Goal: Information Seeking & Learning: Learn about a topic

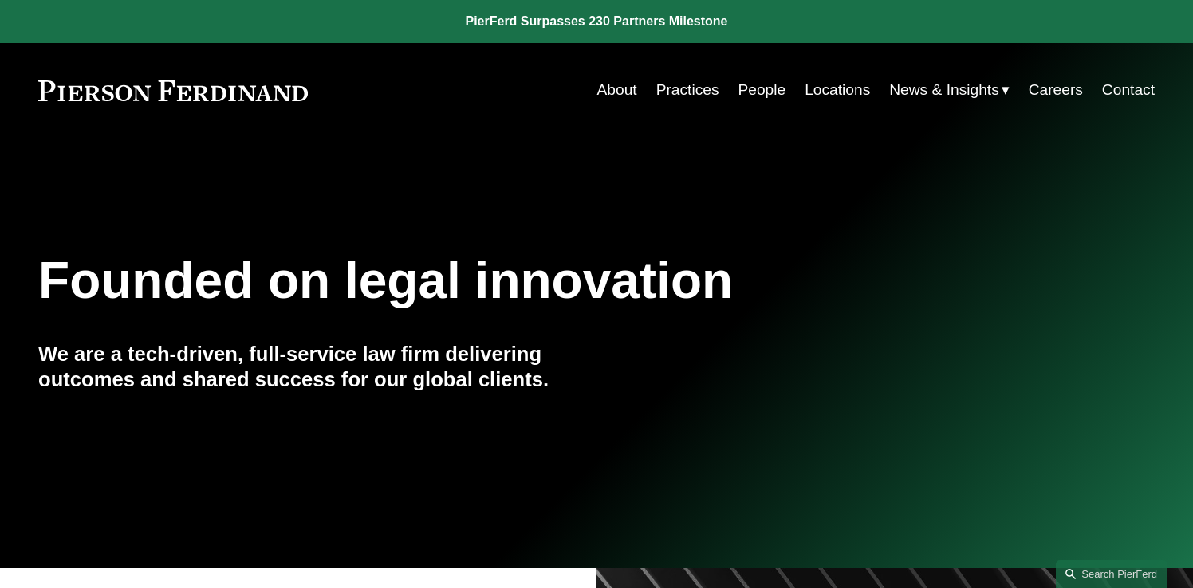
click at [694, 84] on link "Practices" at bounding box center [687, 90] width 63 height 30
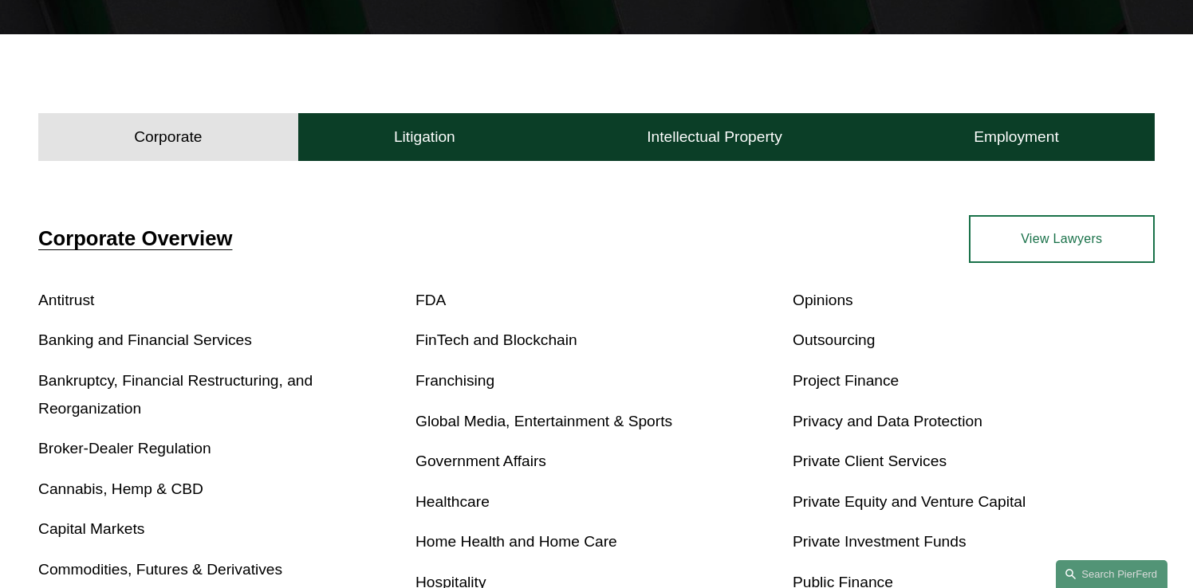
scroll to position [423, 0]
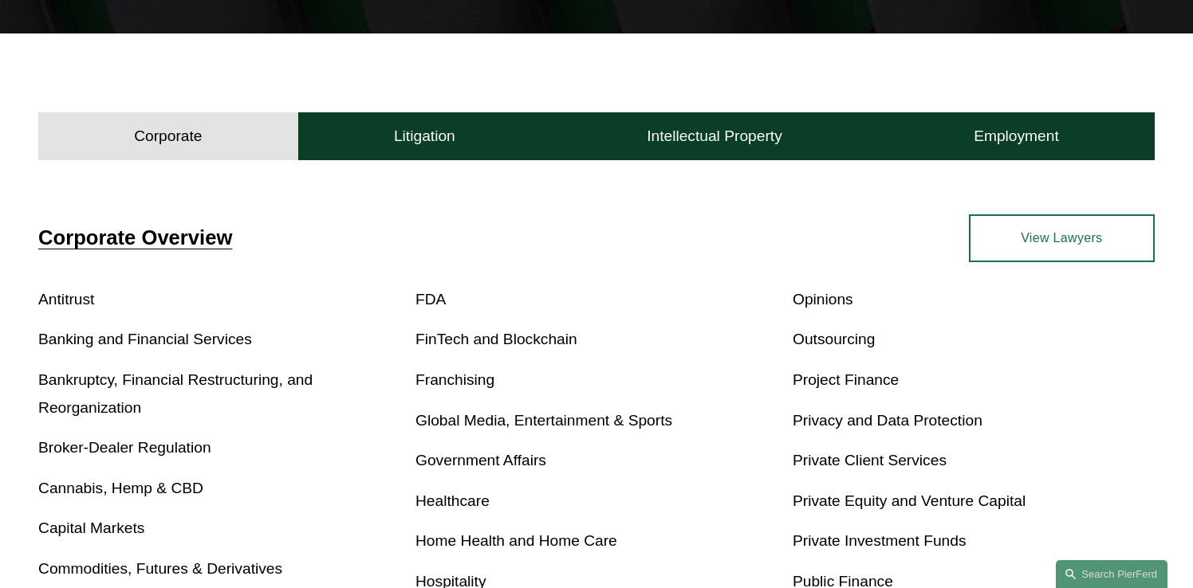
drag, startPoint x: 136, startPoint y: 387, endPoint x: 202, endPoint y: 364, distance: 69.8
click at [136, 387] on link "Bankruptcy, Financial Restructuring, and Reorganization" at bounding box center [175, 394] width 274 height 45
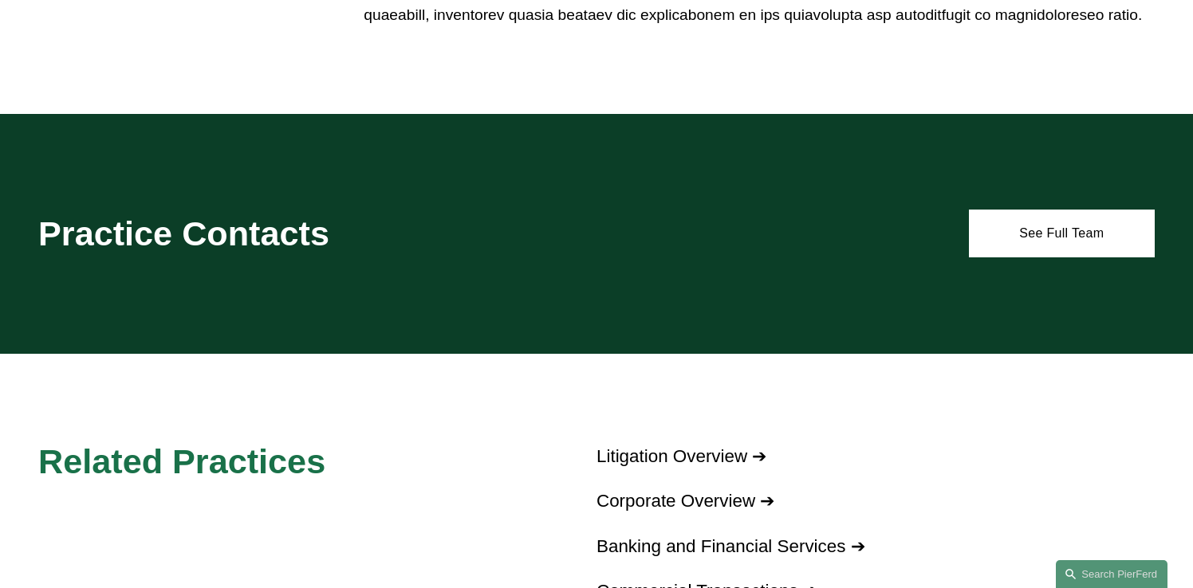
scroll to position [1376, 0]
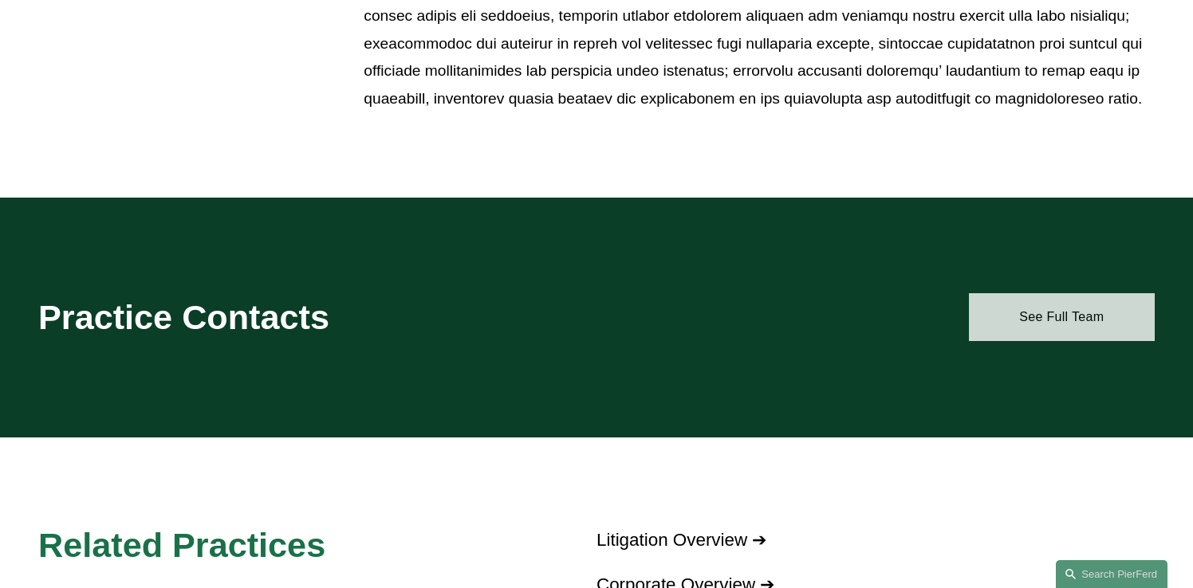
click at [1037, 319] on link "See Full Team" at bounding box center [1062, 317] width 186 height 48
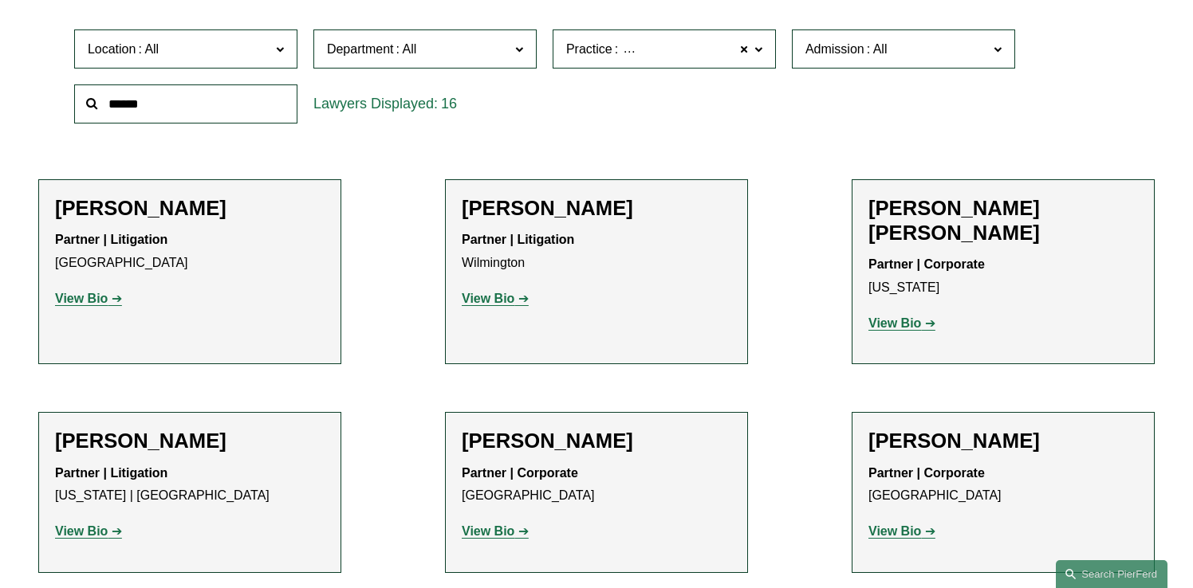
scroll to position [431, 0]
